Goal: Transaction & Acquisition: Purchase product/service

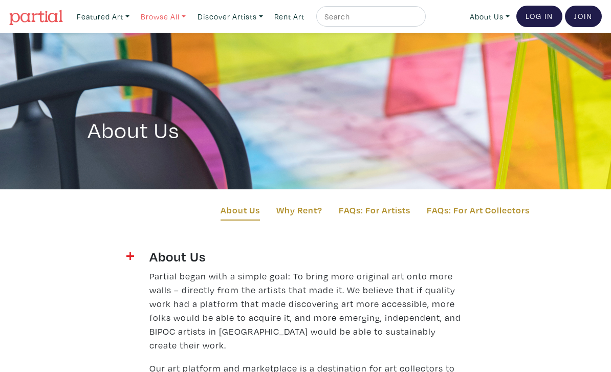
click at [134, 18] on link "Browse All" at bounding box center [103, 16] width 62 height 21
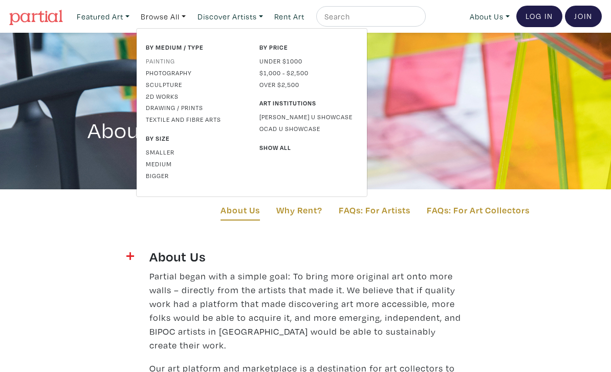
click at [156, 63] on link "Painting" at bounding box center [195, 60] width 98 height 9
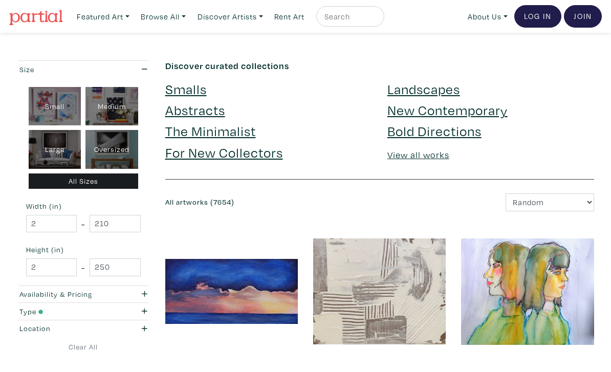
click at [161, 91] on div "Smalls" at bounding box center [269, 91] width 222 height 21
click at [185, 87] on link "Smalls" at bounding box center [185, 89] width 41 height 18
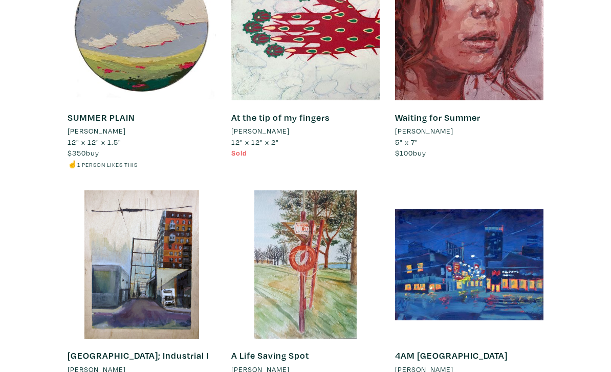
scroll to position [9133, 0]
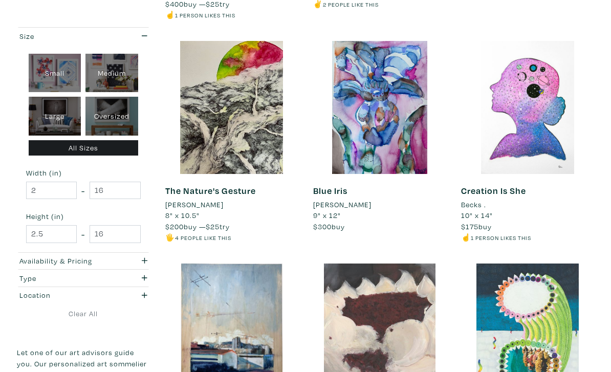
scroll to position [1309, 0]
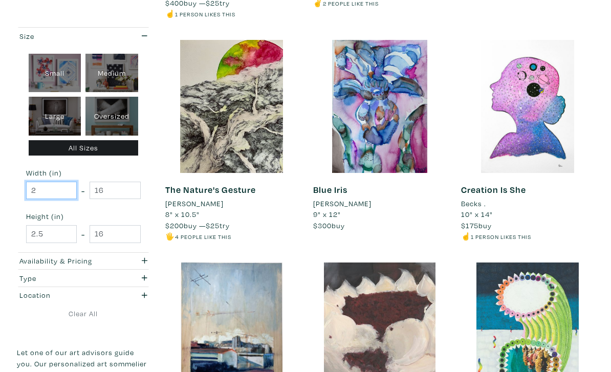
click at [40, 190] on input "2" at bounding box center [51, 191] width 51 height 18
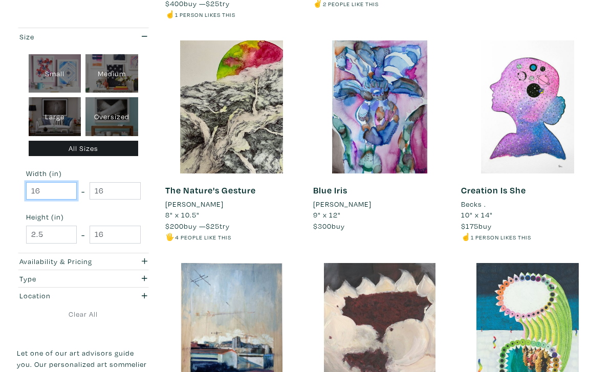
type input "16"
click at [55, 231] on input "2.5" at bounding box center [51, 235] width 51 height 18
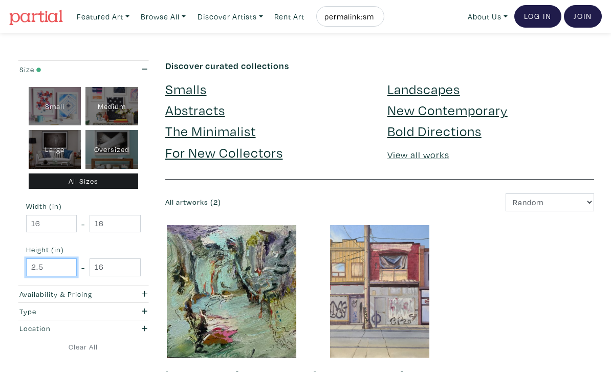
click at [50, 259] on input "2.5" at bounding box center [51, 268] width 51 height 18
type input "20"
click at [116, 271] on input "16" at bounding box center [115, 268] width 51 height 18
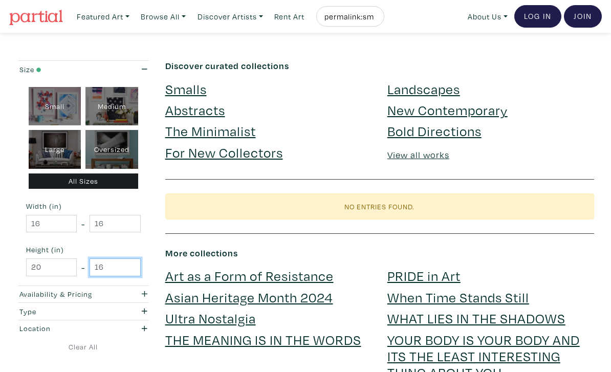
click at [110, 262] on input "16" at bounding box center [115, 268] width 51 height 18
type input "1"
type input "36"
